Goal: Task Accomplishment & Management: Complete application form

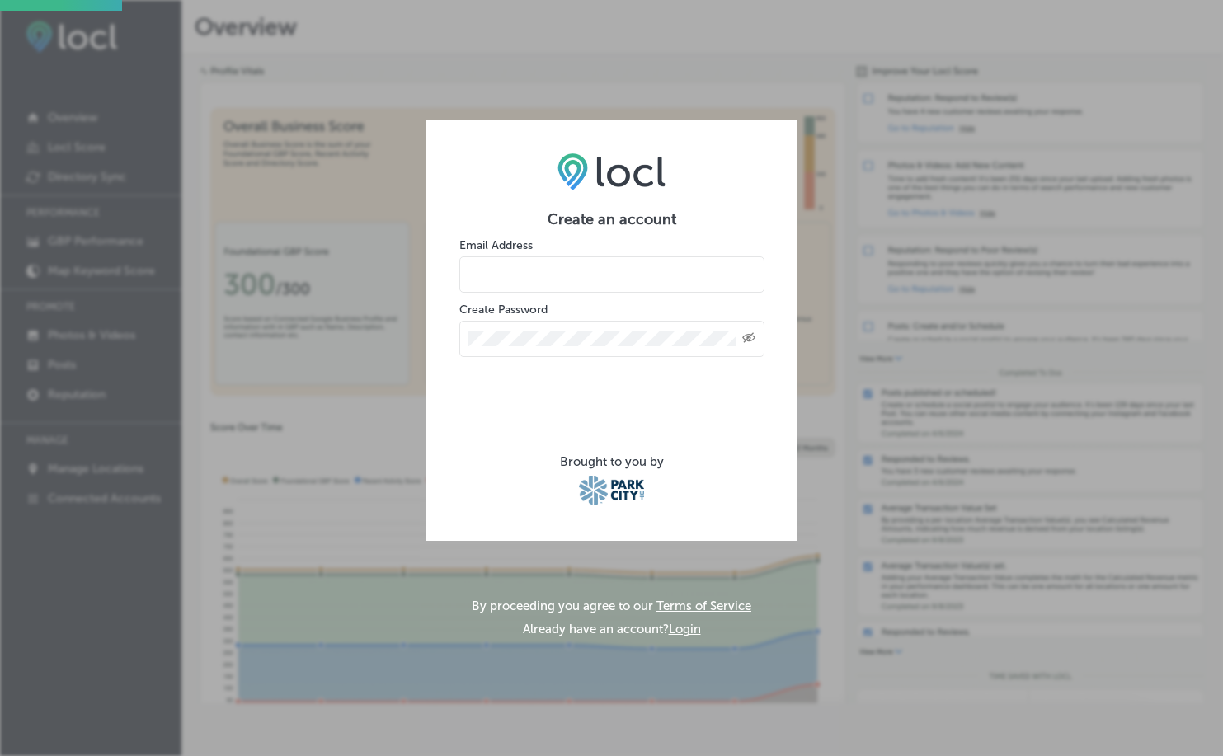
click at [512, 94] on div "Create an account Email Address Create Password Created with Sketch. Brought to…" at bounding box center [611, 378] width 1223 height 756
click at [552, 276] on input "email" at bounding box center [611, 274] width 305 height 36
type input "park"
type input "[EMAIL_ADDRESS][DOMAIN_NAME]"
click at [747, 336] on icon "Toggle password visibility" at bounding box center [748, 338] width 13 height 10
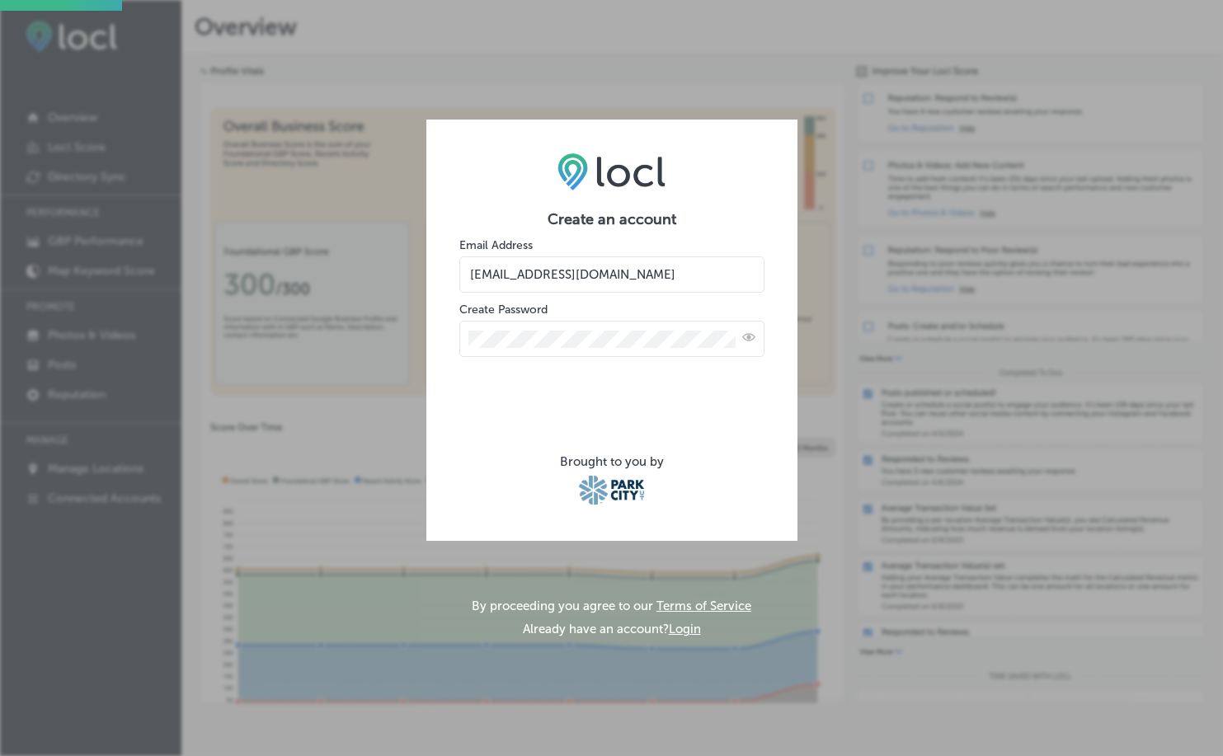
click at [747, 336] on icon "Toggle password visibility" at bounding box center [748, 336] width 13 height 7
click at [743, 337] on icon "Toggle password visibility" at bounding box center [748, 338] width 13 height 10
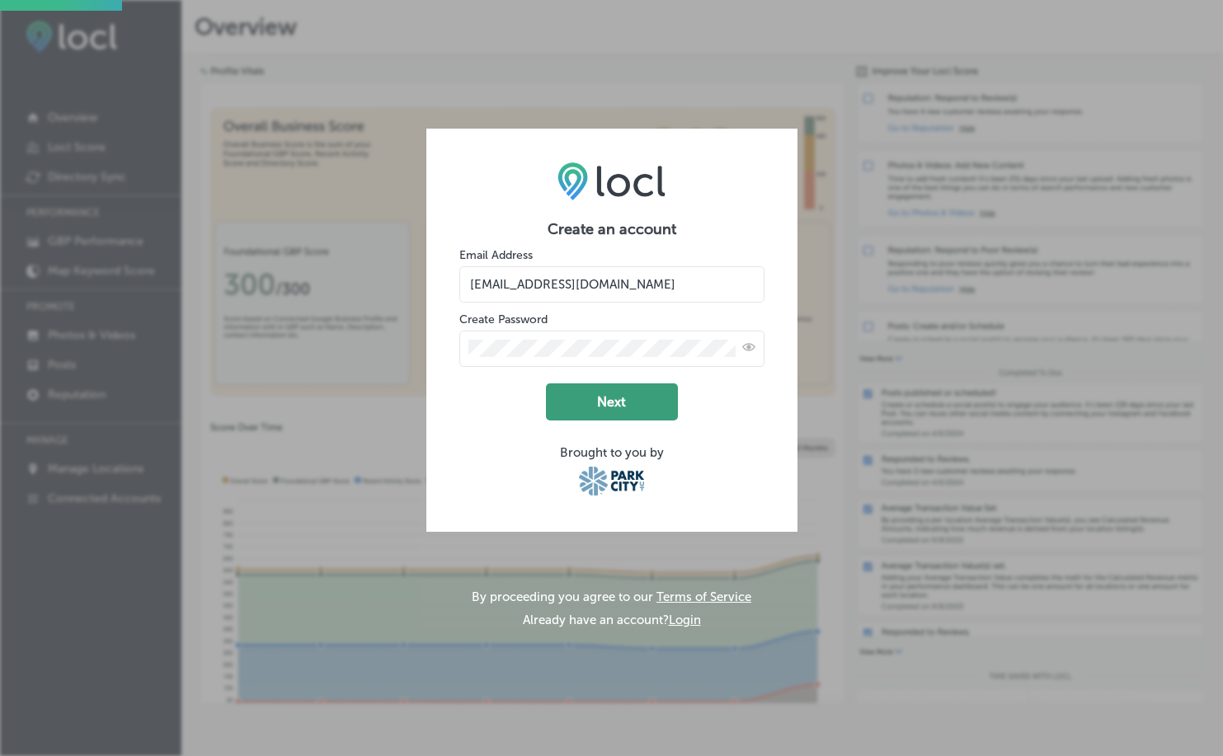
click at [608, 393] on button "Next" at bounding box center [612, 401] width 132 height 37
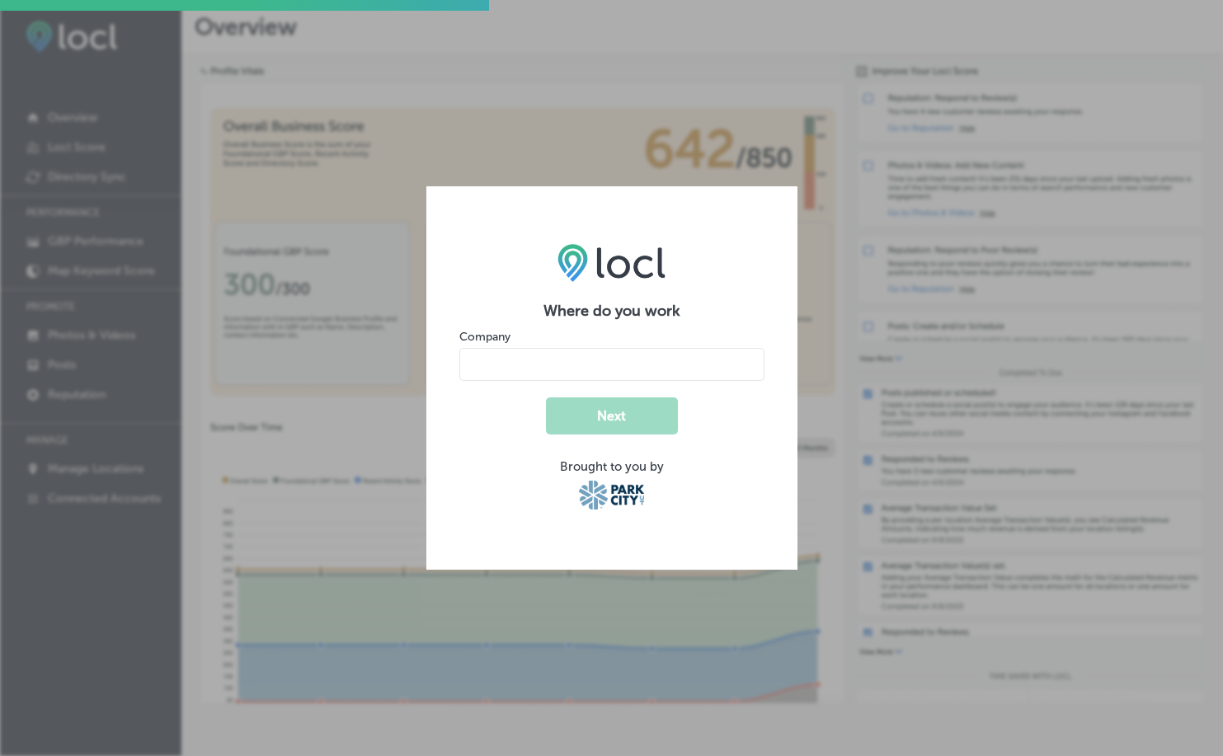
click at [638, 364] on input "name" at bounding box center [611, 364] width 305 height 33
type input "Park City Medesthetix"
click at [629, 419] on button "Next" at bounding box center [612, 415] width 132 height 37
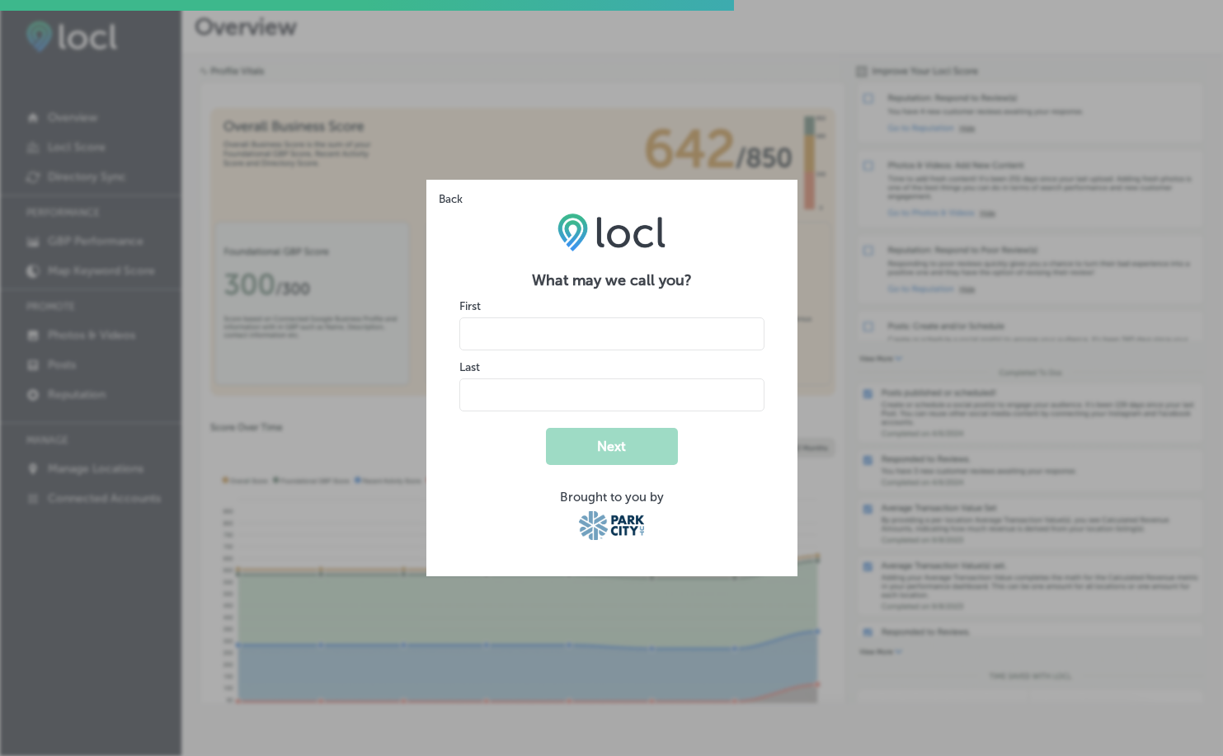
click at [637, 333] on input "name" at bounding box center [611, 333] width 305 height 33
type input "[GEOGRAPHIC_DATA]"
type input "Medesthetix"
click at [638, 449] on button "Next" at bounding box center [612, 446] width 132 height 37
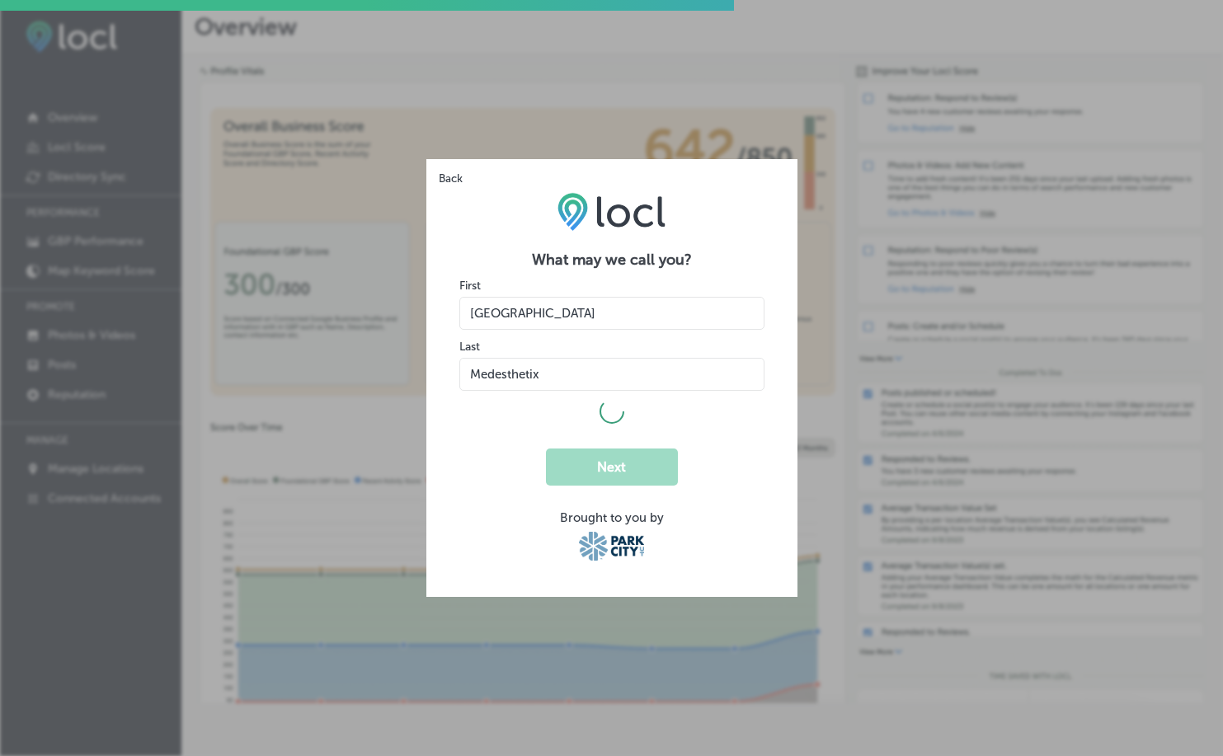
select select "US"
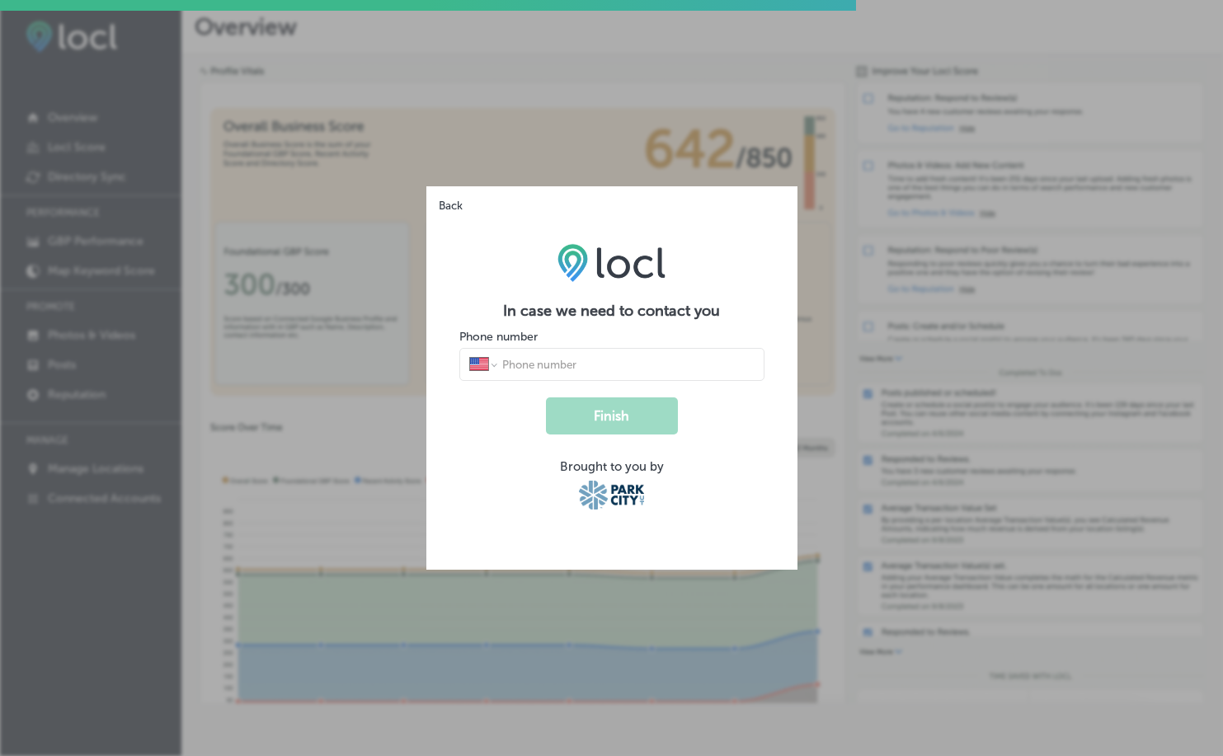
click at [563, 370] on div "International [GEOGRAPHIC_DATA] [GEOGRAPHIC_DATA] [GEOGRAPHIC_DATA] [GEOGRAPHIC…" at bounding box center [611, 364] width 305 height 33
click at [565, 360] on div "International [GEOGRAPHIC_DATA] [GEOGRAPHIC_DATA] [GEOGRAPHIC_DATA] [GEOGRAPHIC…" at bounding box center [611, 364] width 305 height 33
type input "5"
type input "[PHONE_NUMBER]"
click at [584, 415] on button "Finish" at bounding box center [612, 415] width 132 height 37
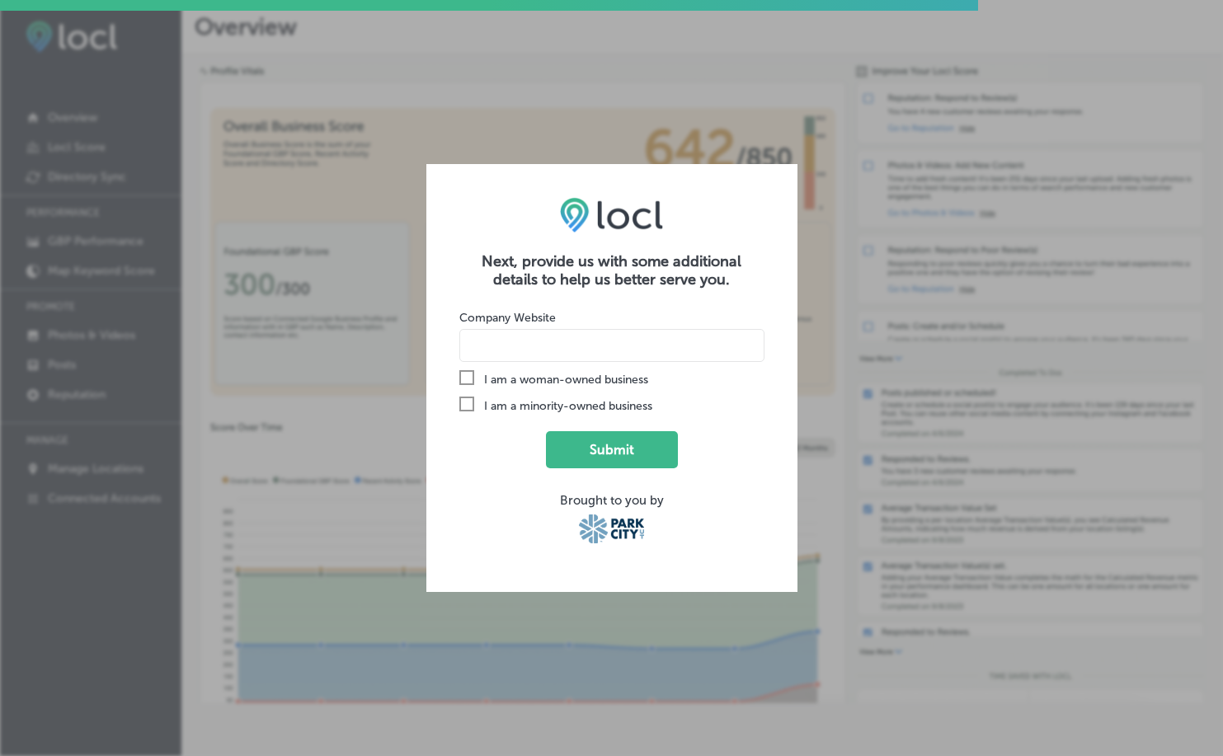
click at [479, 384] on div "Check Created with Sketch." at bounding box center [471, 379] width 25 height 18
click at [0, 0] on input "Check Created with Sketch. I am a woman-owned business" at bounding box center [0, 0] width 0 height 0
click at [535, 341] on input at bounding box center [611, 345] width 305 height 33
type input "[DOMAIN_NAME]"
click at [604, 450] on button "Submit" at bounding box center [612, 449] width 132 height 37
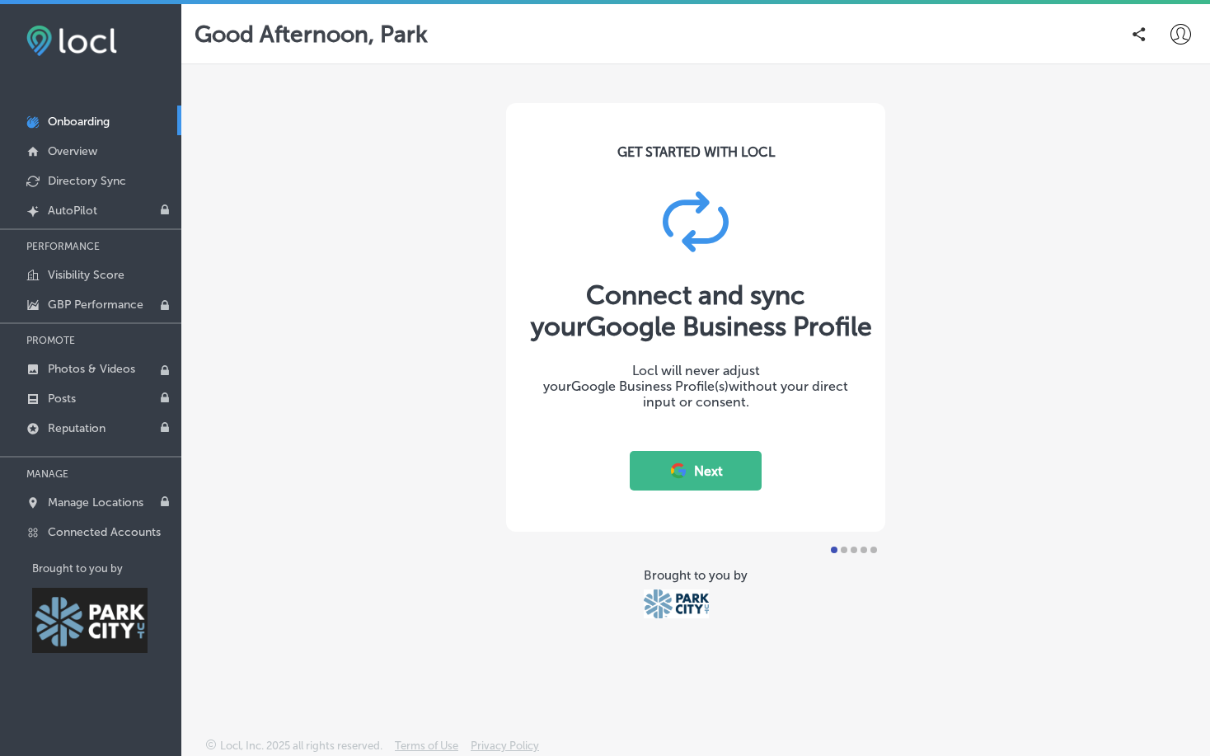
click at [693, 472] on button "Next" at bounding box center [696, 471] width 132 height 40
